Goal: Task Accomplishment & Management: Manage account settings

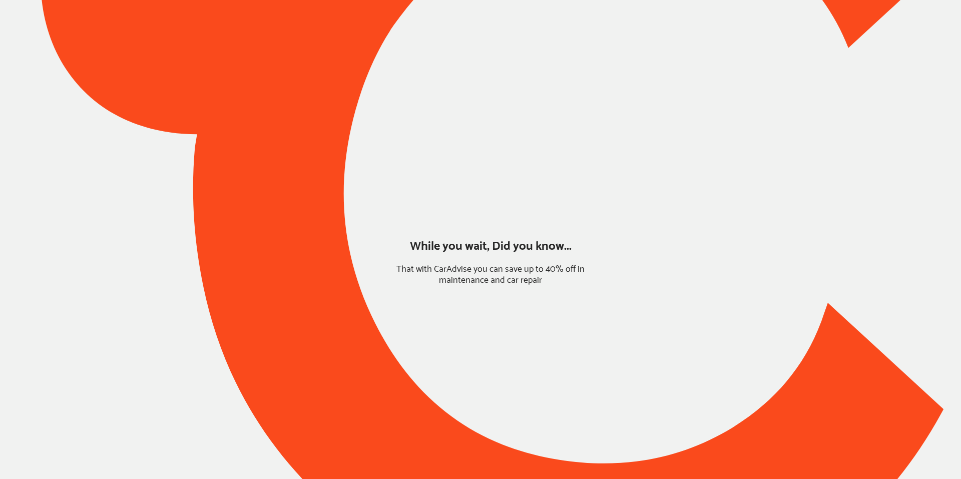
type input "*****"
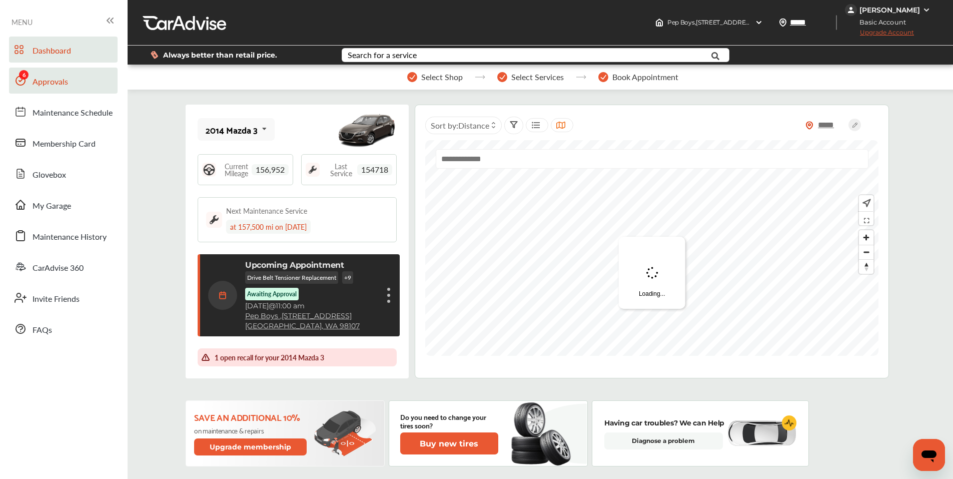
click at [49, 87] on span "Approvals" at bounding box center [51, 82] width 36 height 13
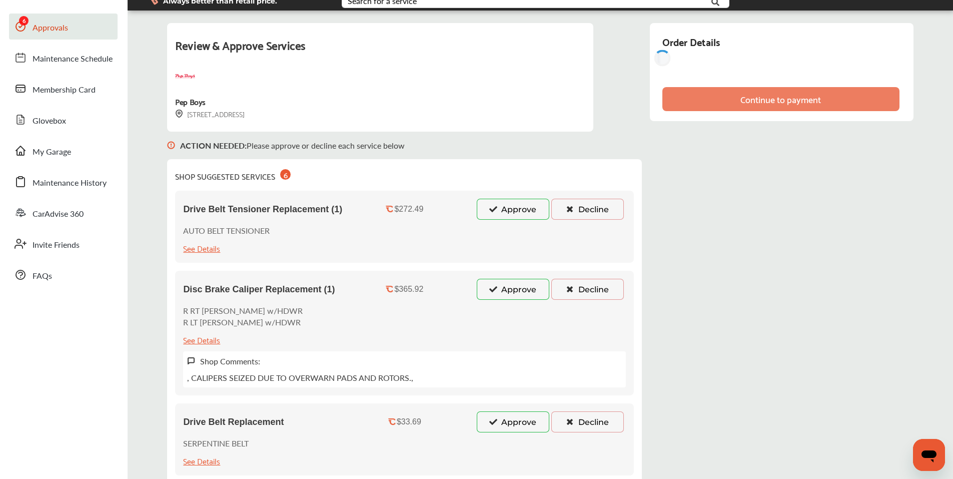
scroll to position [150, 0]
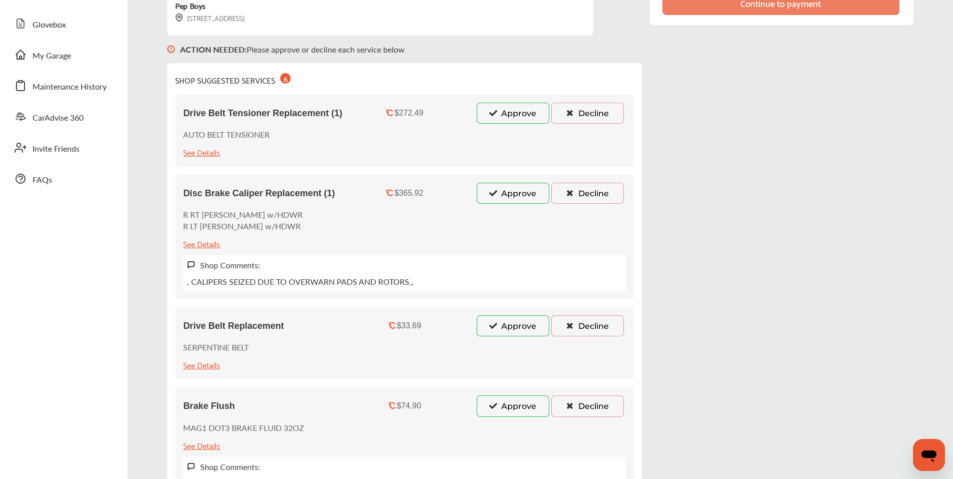
click at [494, 116] on icon at bounding box center [494, 112] width 10 height 7
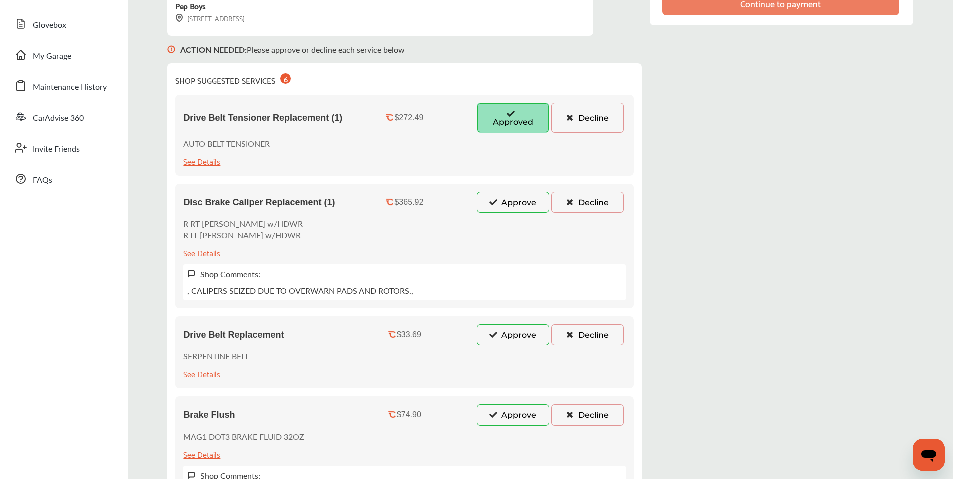
click at [492, 197] on button "Approve" at bounding box center [513, 202] width 73 height 21
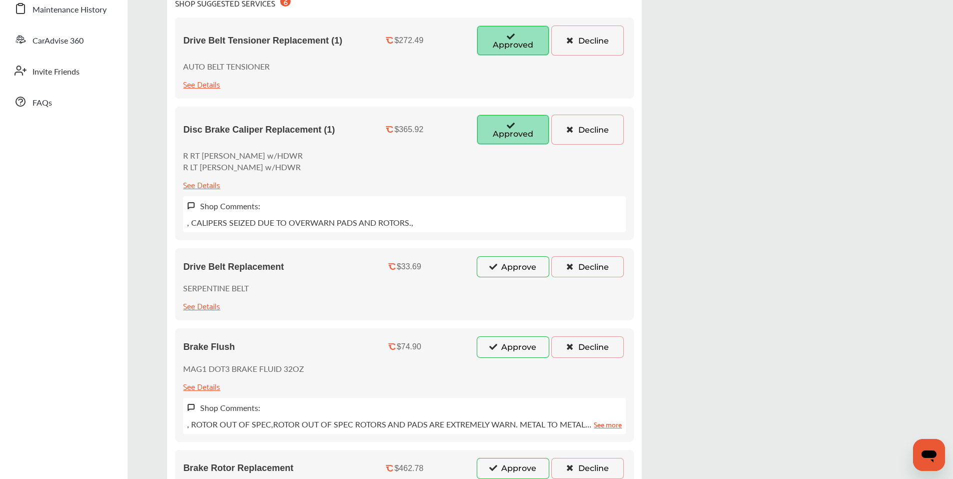
scroll to position [250, 0]
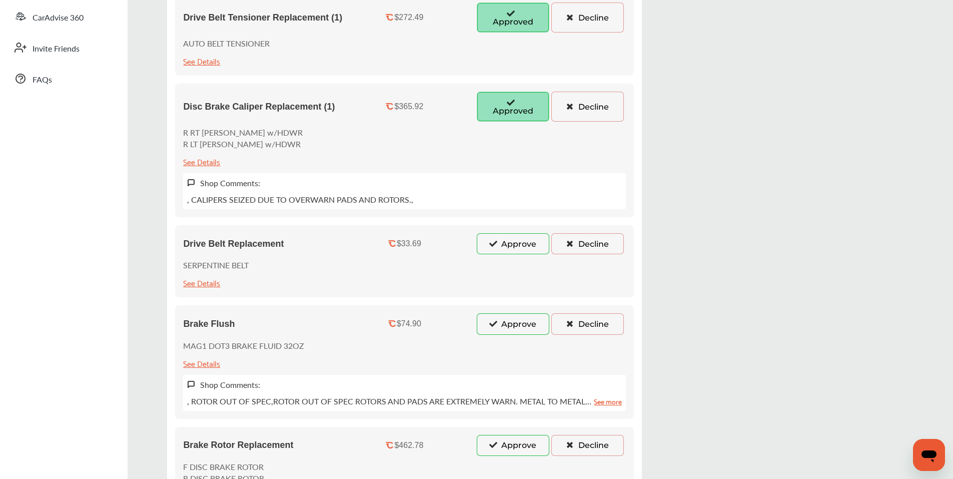
click at [510, 244] on button "Approve" at bounding box center [513, 243] width 73 height 21
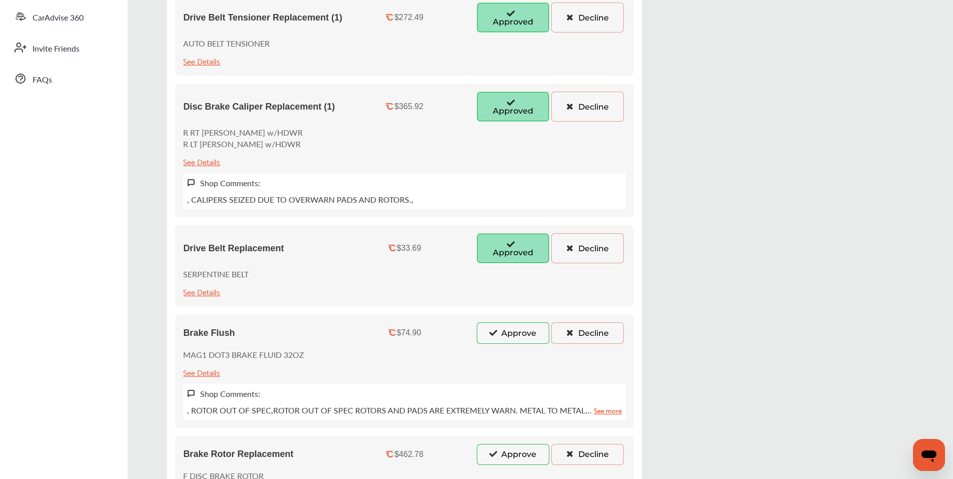
click at [500, 337] on button "Approve" at bounding box center [513, 332] width 73 height 21
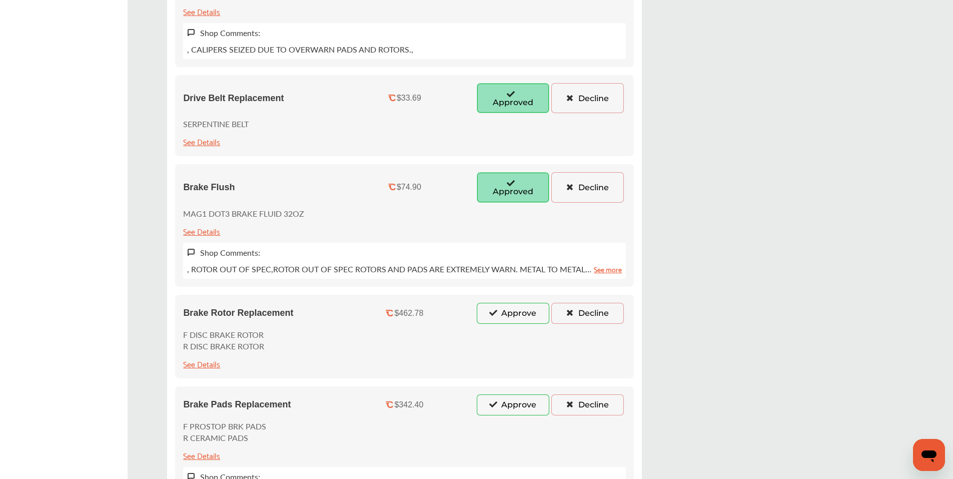
click at [501, 309] on button "Approve" at bounding box center [513, 313] width 73 height 21
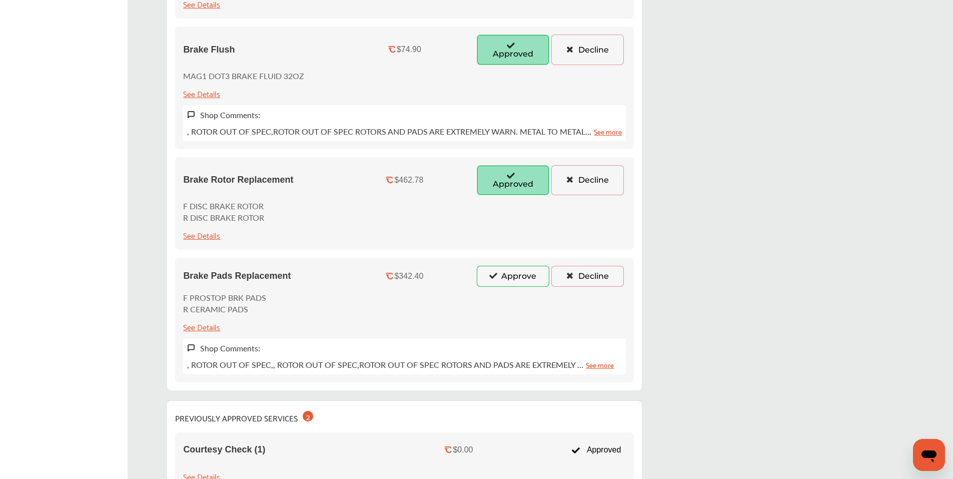
scroll to position [551, 0]
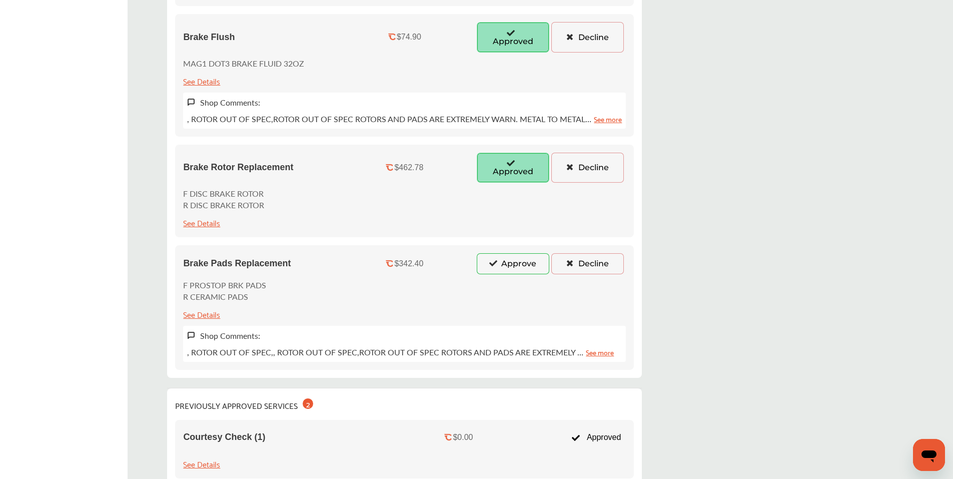
click at [509, 268] on button "Approve" at bounding box center [513, 263] width 73 height 21
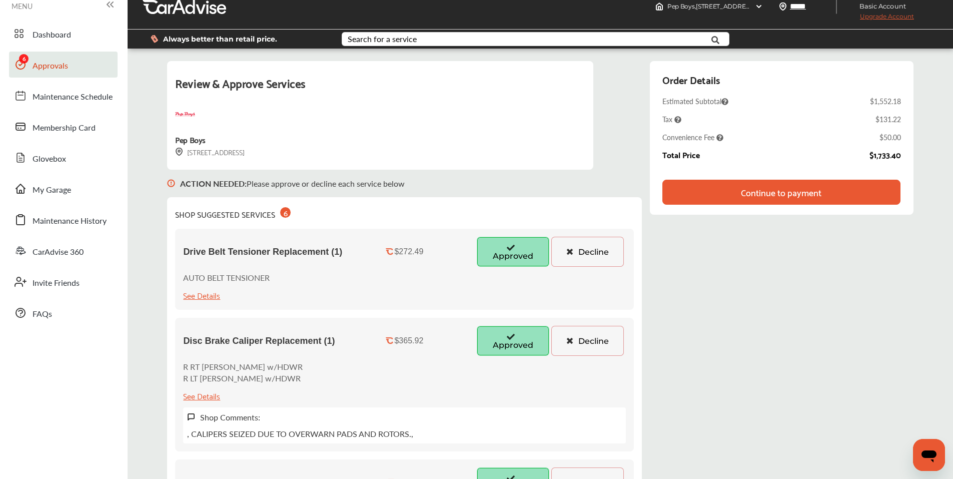
scroll to position [0, 0]
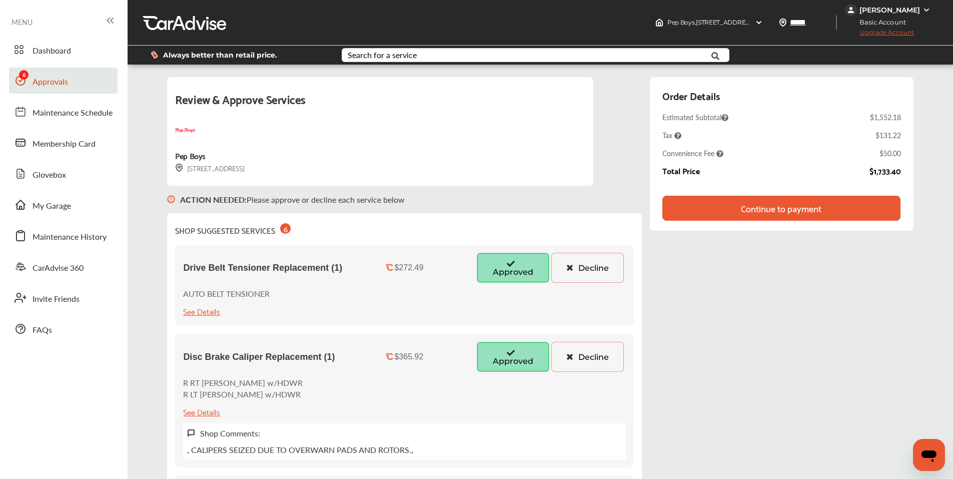
click at [881, 33] on span "Upgrade Account" at bounding box center [879, 35] width 69 height 13
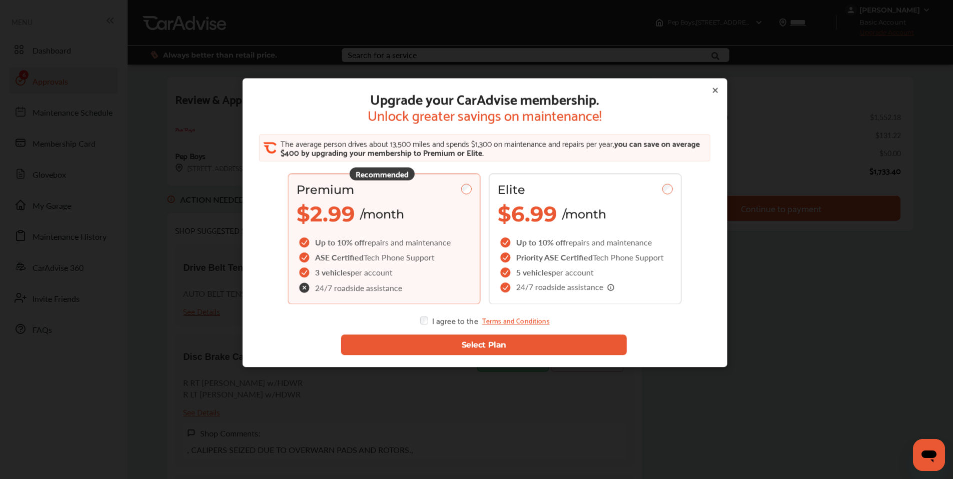
click at [456, 346] on button "Select Plan" at bounding box center [484, 344] width 286 height 21
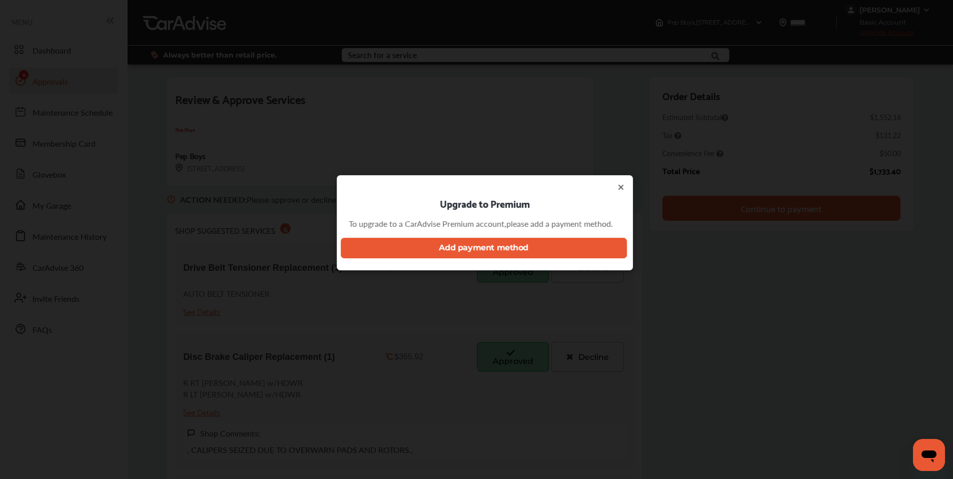
click at [623, 193] on div "Upgrade to Premium To upgrade to a CarAdvise Premium account, please add a paym…" at bounding box center [485, 222] width 296 height 95
click at [623, 191] on icon at bounding box center [621, 187] width 8 height 8
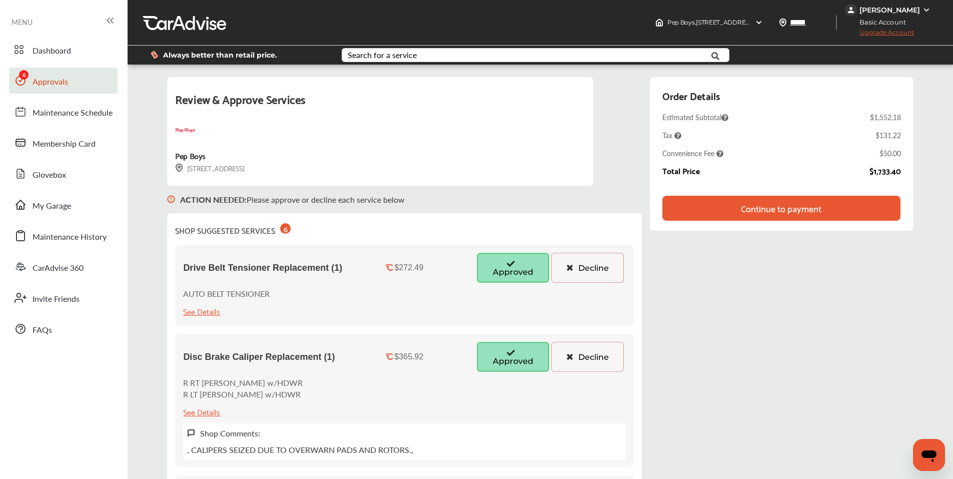
click at [895, 16] on div "[PERSON_NAME]" at bounding box center [889, 10] width 88 height 12
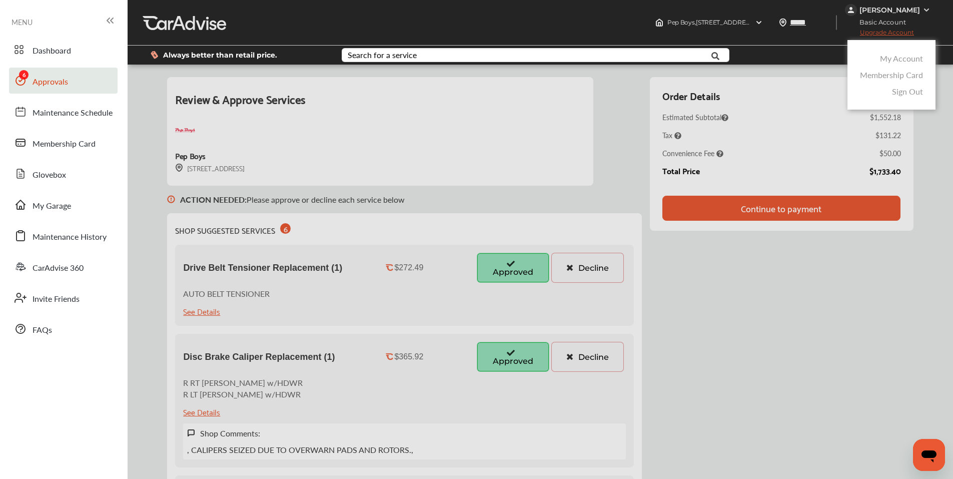
click at [896, 60] on link "My Account" at bounding box center [901, 59] width 43 height 12
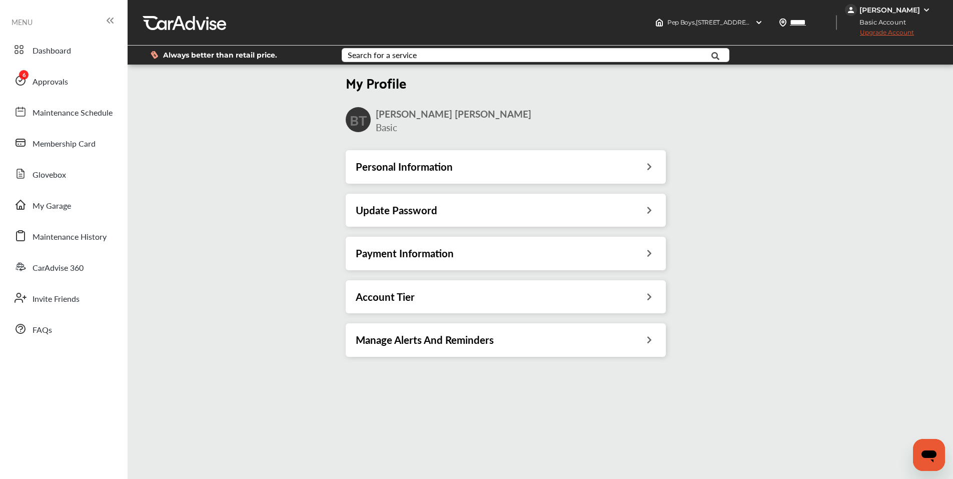
click at [392, 260] on div "Payment Information" at bounding box center [506, 253] width 320 height 33
click at [392, 254] on h3 "Payment Information" at bounding box center [405, 253] width 98 height 13
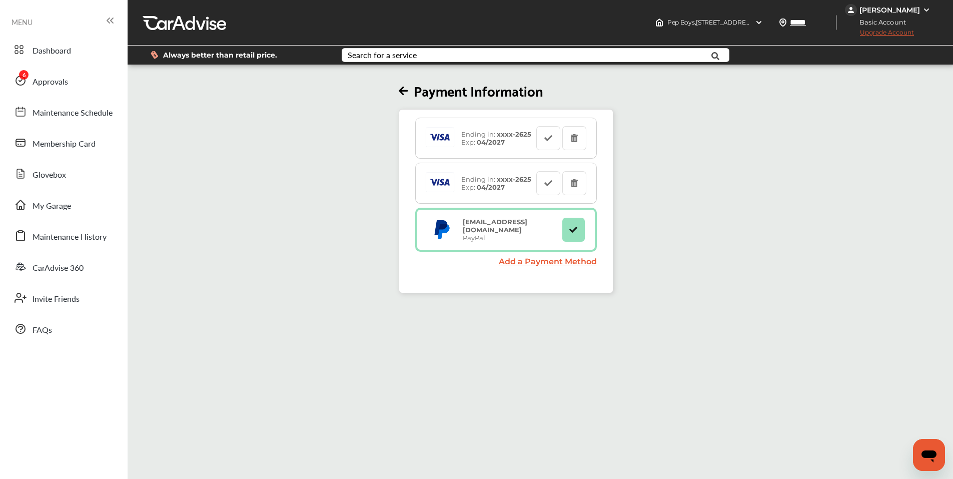
click at [886, 33] on span "Upgrade Account" at bounding box center [879, 35] width 69 height 13
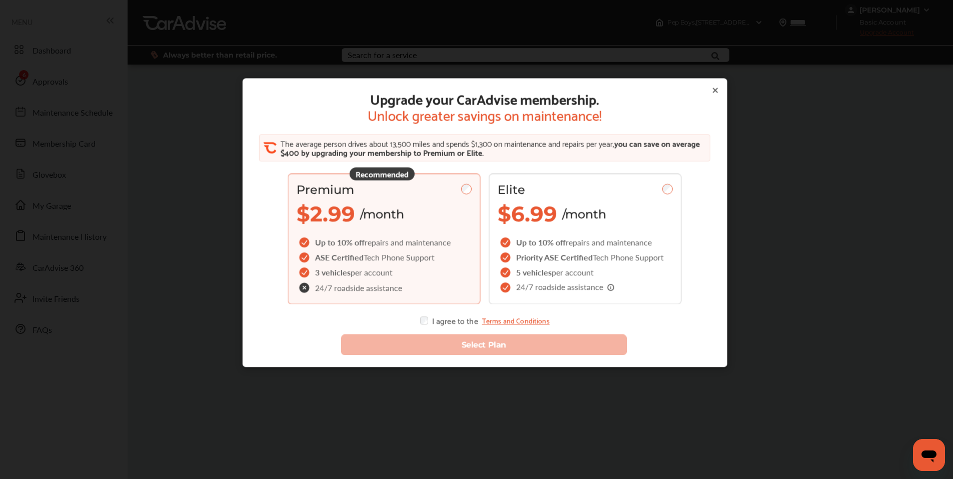
click at [416, 324] on div "Upgrade your CarAdvise membership. Unlock greater savings on maintenance! The a…" at bounding box center [484, 207] width 461 height 234
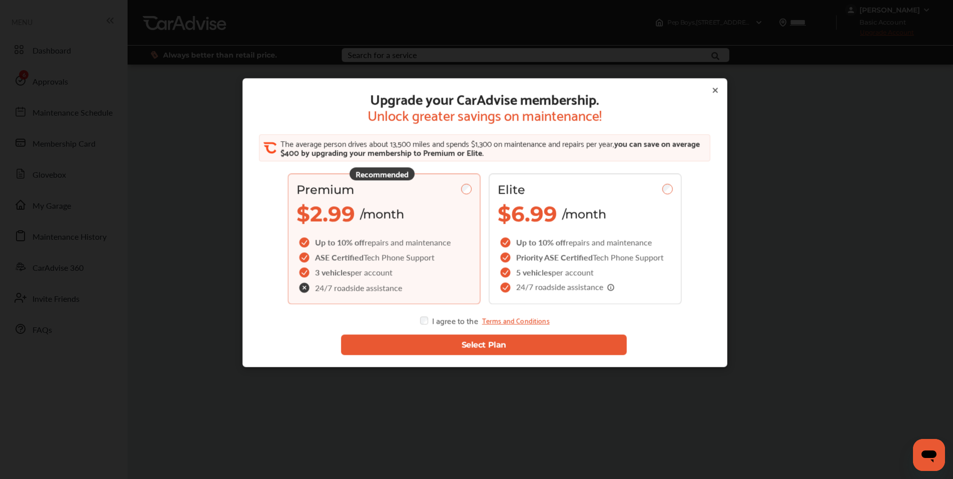
click at [436, 349] on button "Select Plan" at bounding box center [484, 344] width 286 height 21
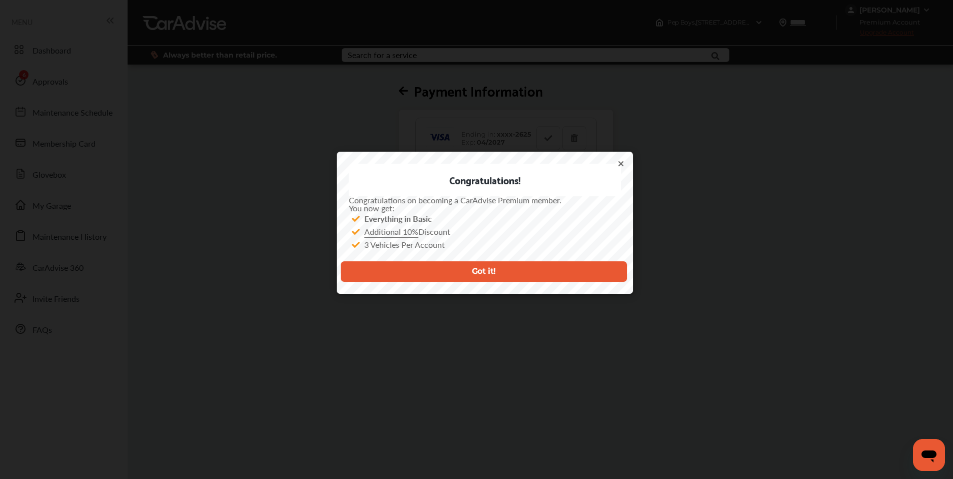
click at [472, 273] on button "Got it!" at bounding box center [484, 271] width 286 height 21
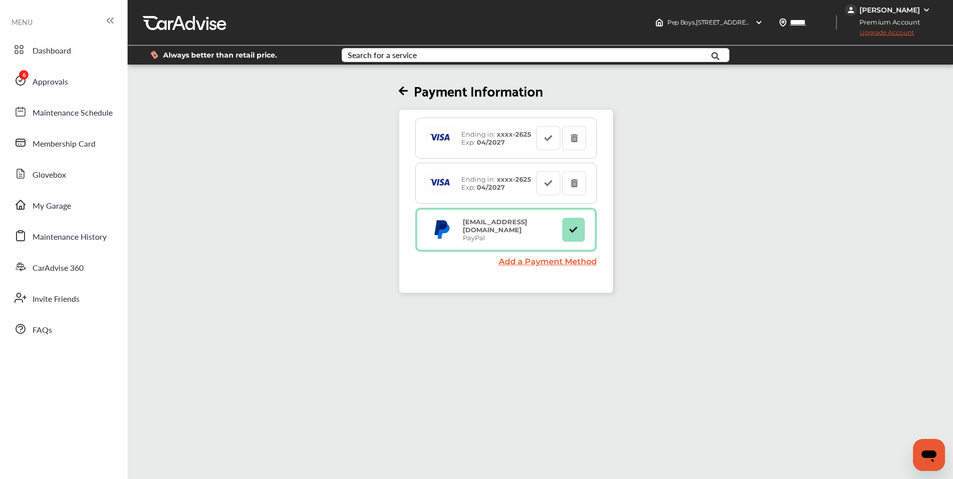
click at [240, 206] on div "Payment Information Ending in: xxxx- 2625 Exp: 04/2027 Ending in: xxxx- 2625 Ex…" at bounding box center [506, 180] width 763 height 227
click at [49, 80] on span "Approvals" at bounding box center [51, 82] width 36 height 13
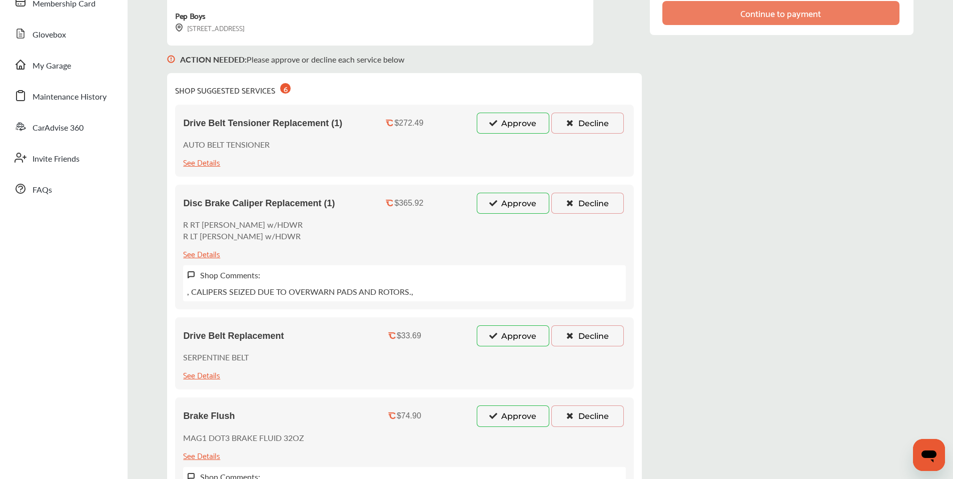
scroll to position [150, 0]
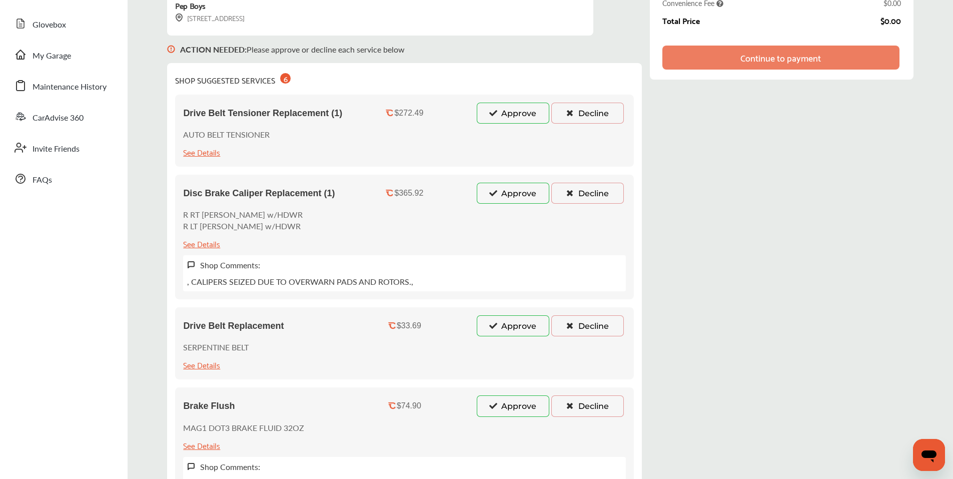
click at [509, 107] on button "Approve" at bounding box center [513, 113] width 73 height 21
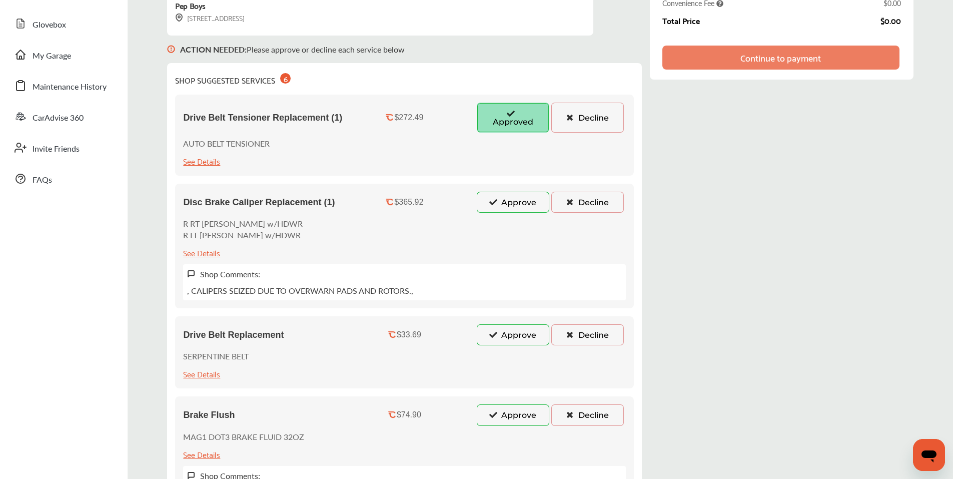
click at [508, 201] on button "Approve" at bounding box center [513, 202] width 73 height 21
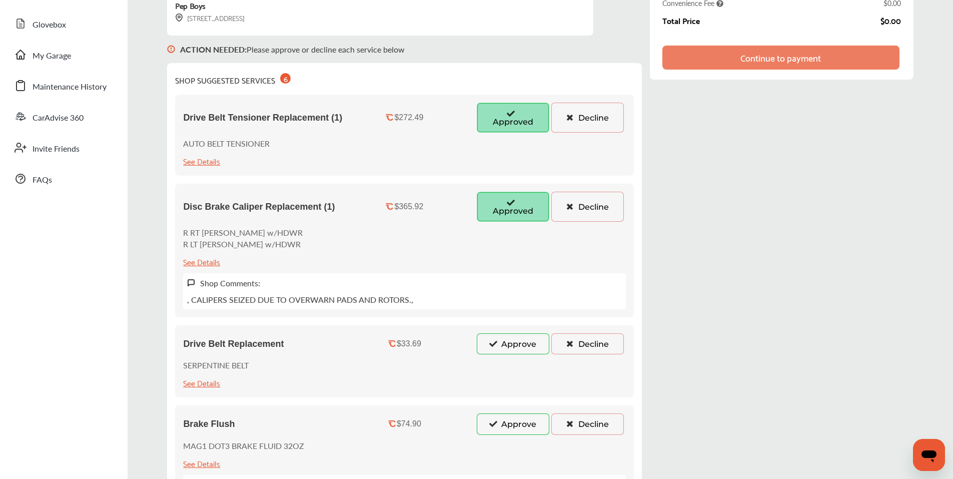
scroll to position [250, 0]
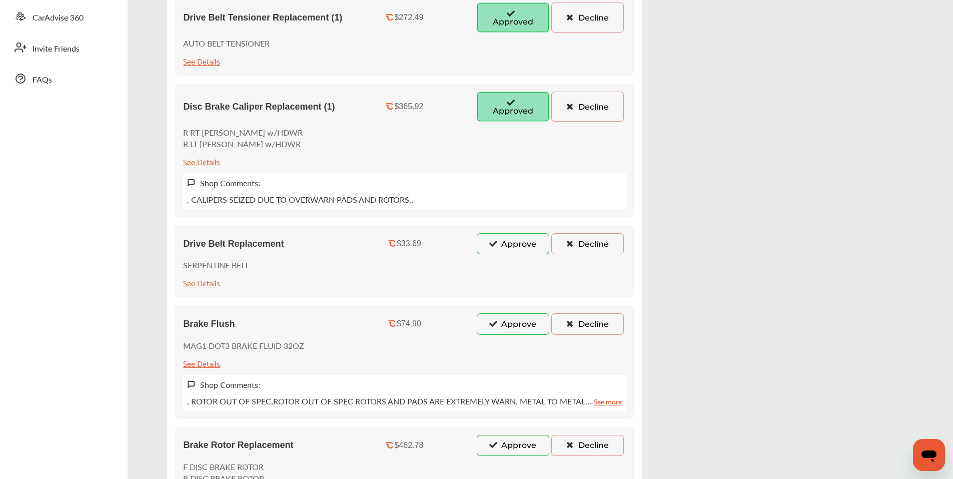
click at [509, 248] on button "Approve" at bounding box center [513, 243] width 73 height 21
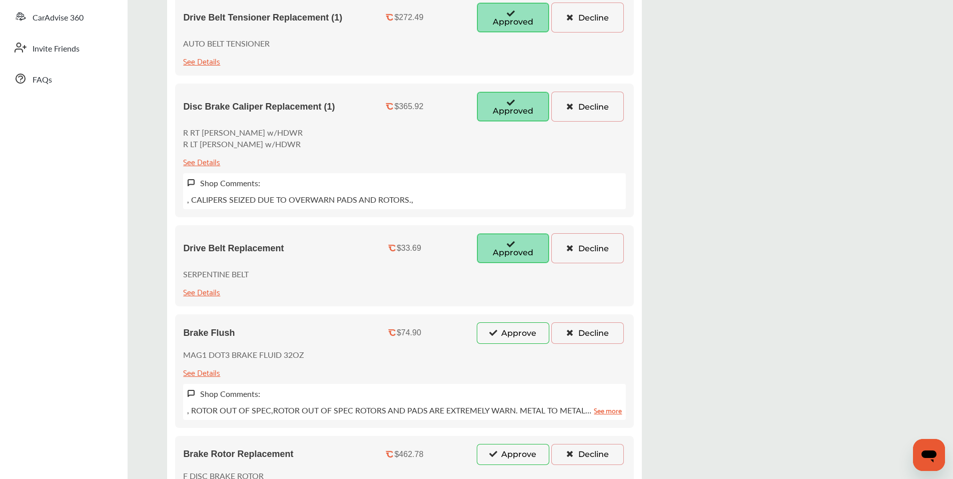
click at [504, 334] on button "Approve" at bounding box center [513, 332] width 73 height 21
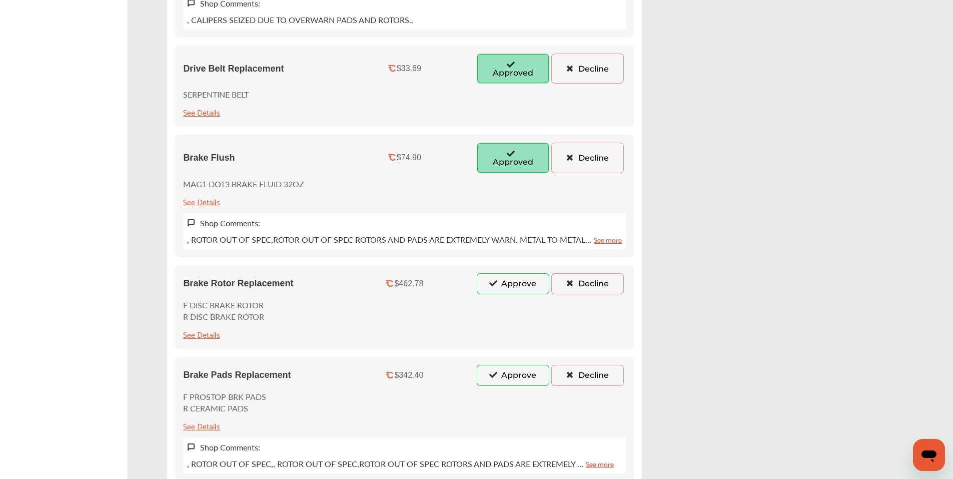
scroll to position [450, 0]
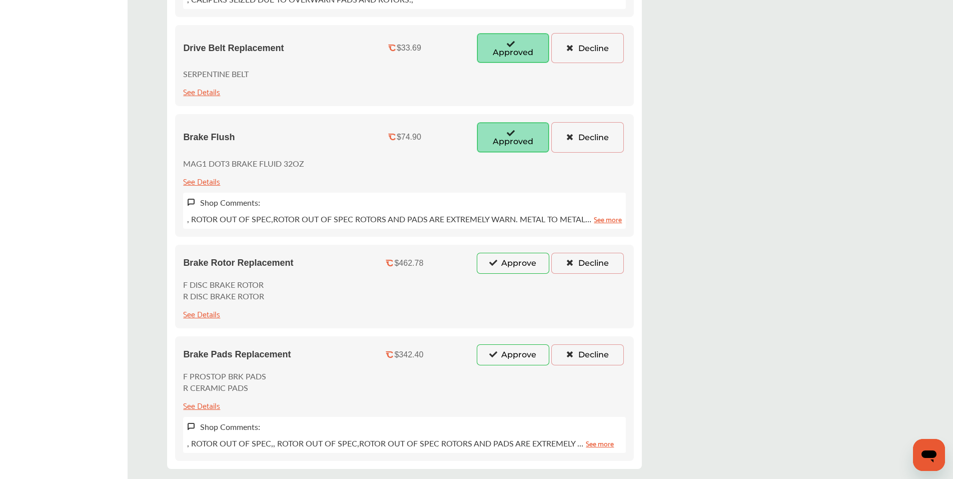
click at [497, 261] on icon at bounding box center [494, 262] width 10 height 7
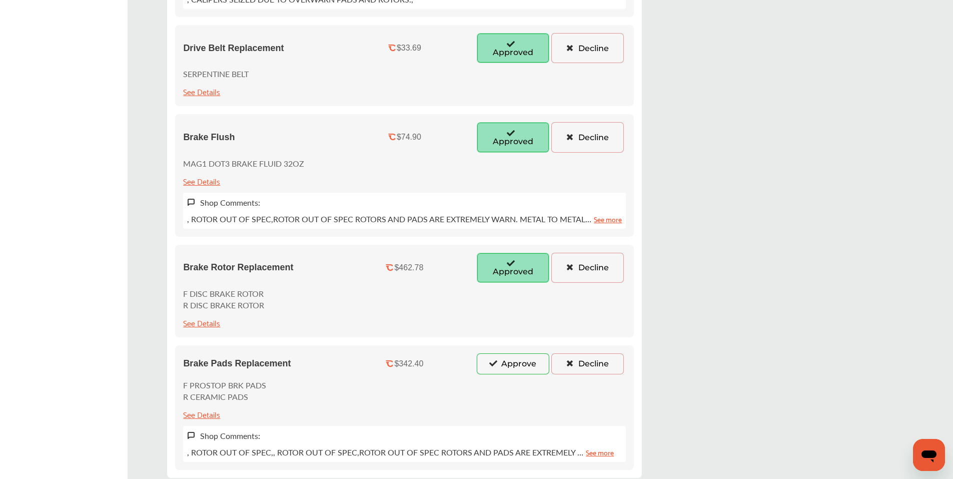
click at [489, 368] on button "Approve" at bounding box center [513, 363] width 73 height 21
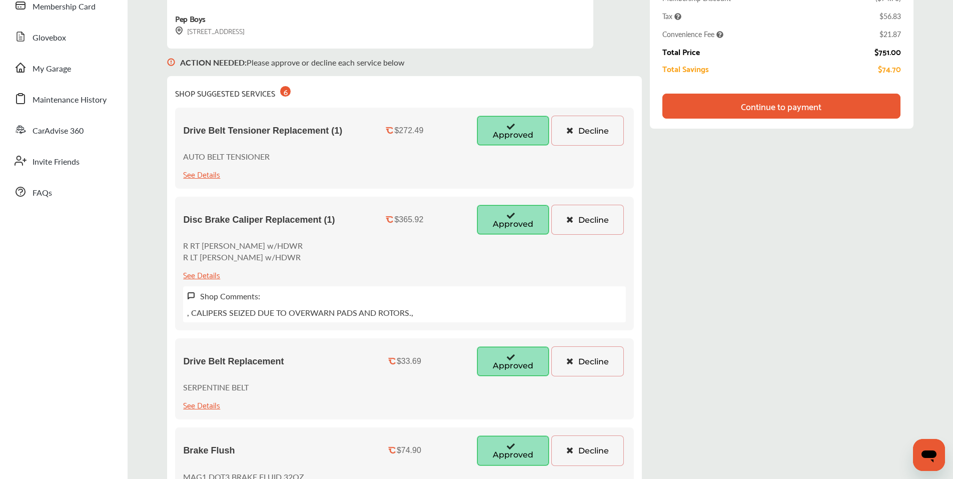
scroll to position [0, 0]
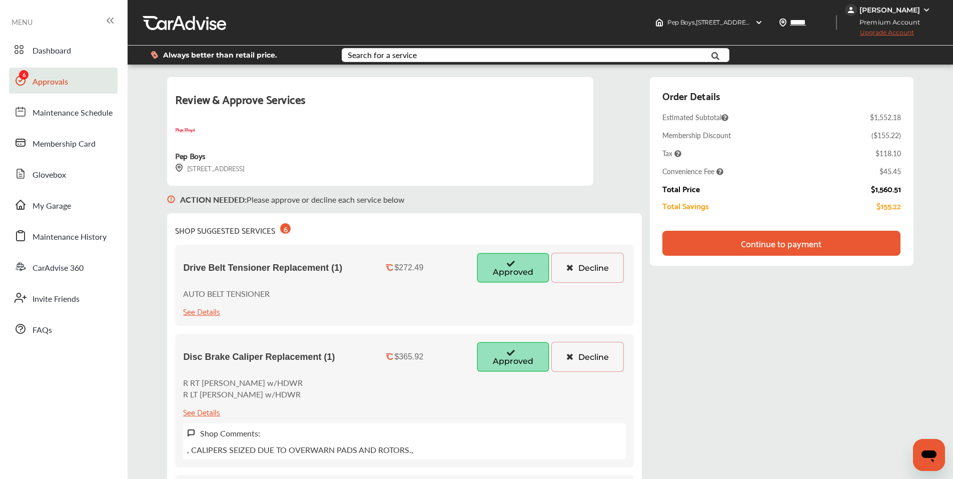
click at [745, 242] on div "Continue to payment" at bounding box center [781, 243] width 81 height 10
